Goal: Information Seeking & Learning: Learn about a topic

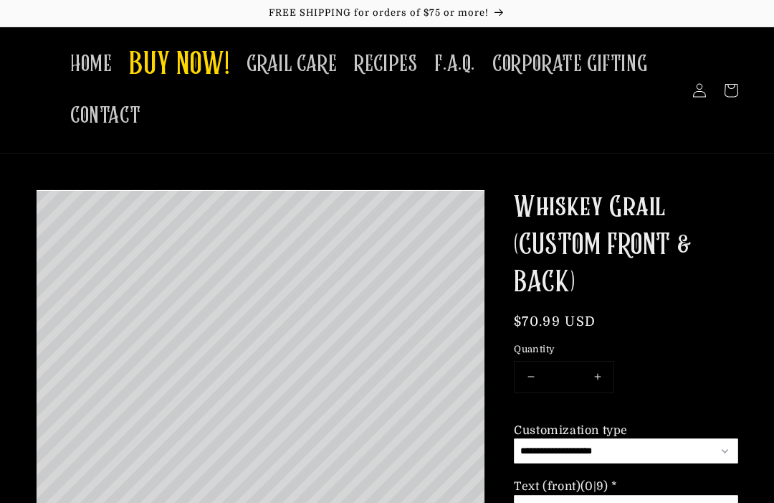
click at [100, 57] on span "HOME" at bounding box center [91, 64] width 42 height 28
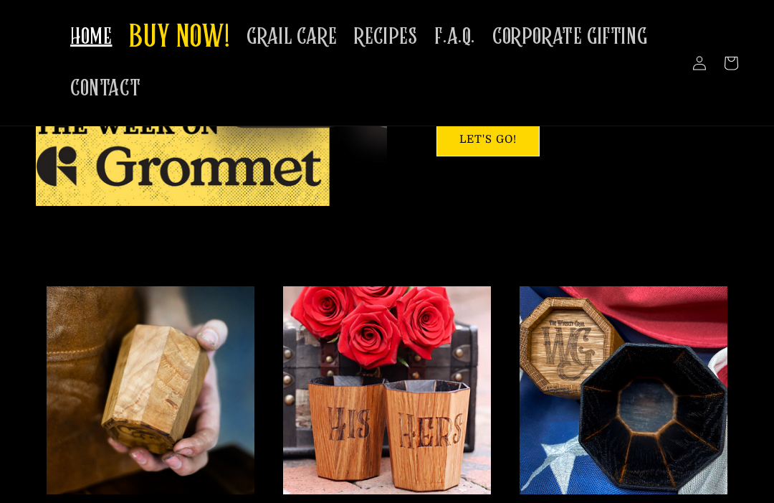
scroll to position [1159, 0]
click at [321, 30] on span "GRAIL CARE" at bounding box center [292, 37] width 90 height 28
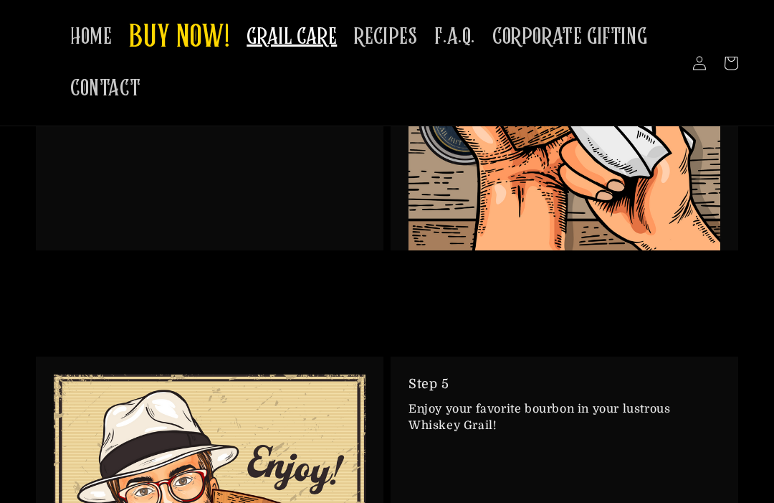
scroll to position [2771, 0]
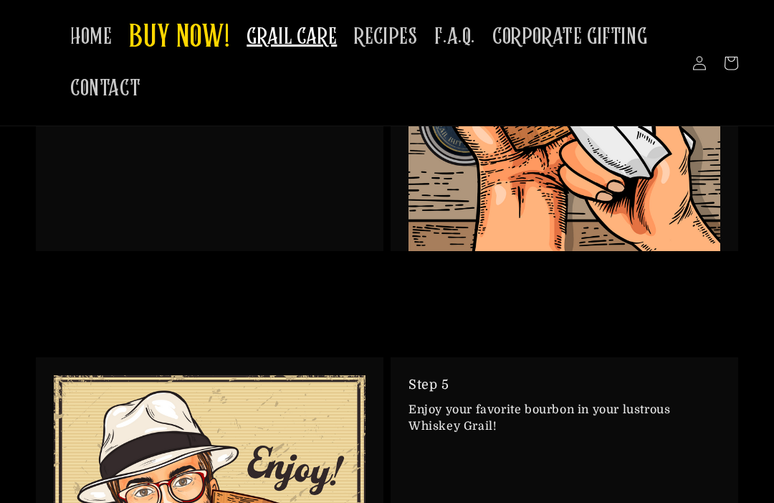
click at [390, 44] on span "RECIPES" at bounding box center [385, 37] width 63 height 28
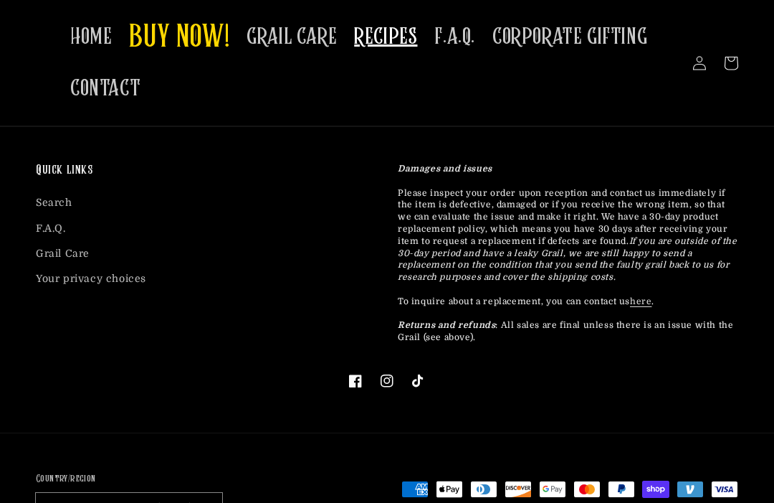
scroll to position [1200, 0]
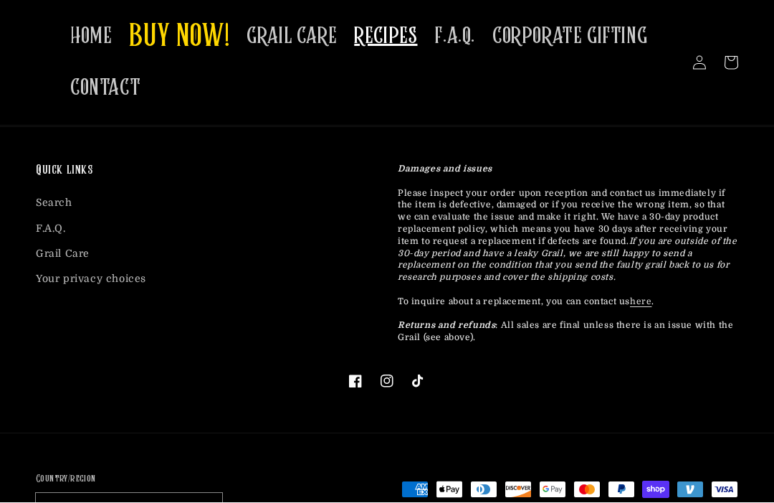
click at [581, 379] on ul "Facebook Instagram TikTok" at bounding box center [387, 382] width 703 height 32
click at [104, 35] on span "HOME" at bounding box center [91, 37] width 42 height 28
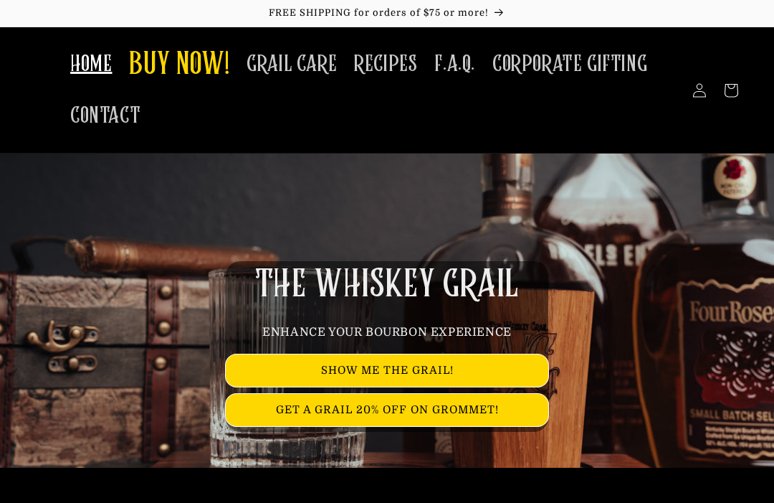
click at [511, 412] on link "GET A GRAIL 20% OFF ON GROMMET!" at bounding box center [387, 410] width 323 height 32
click at [502, 357] on link "SHOW ME THE GRAIL!" at bounding box center [387, 370] width 323 height 32
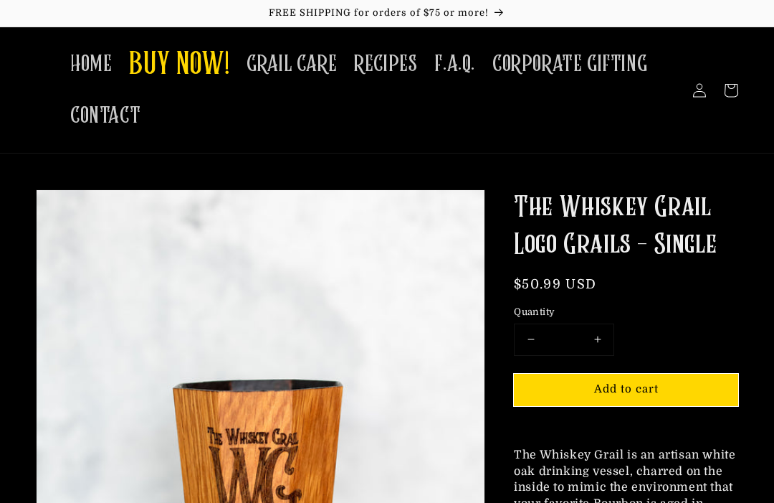
click at [89, 70] on span "HOME" at bounding box center [91, 64] width 42 height 28
click at [110, 65] on span "HOME" at bounding box center [91, 64] width 42 height 28
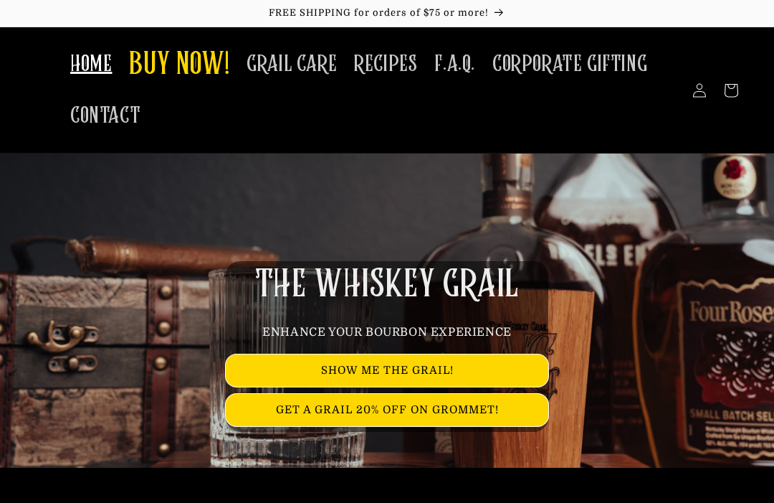
click at [474, 356] on link "SHOW ME THE GRAIL!" at bounding box center [387, 370] width 323 height 32
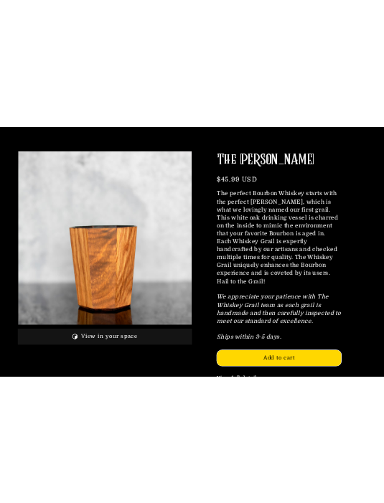
scroll to position [2358, 0]
